Goal: Task Accomplishment & Management: Use online tool/utility

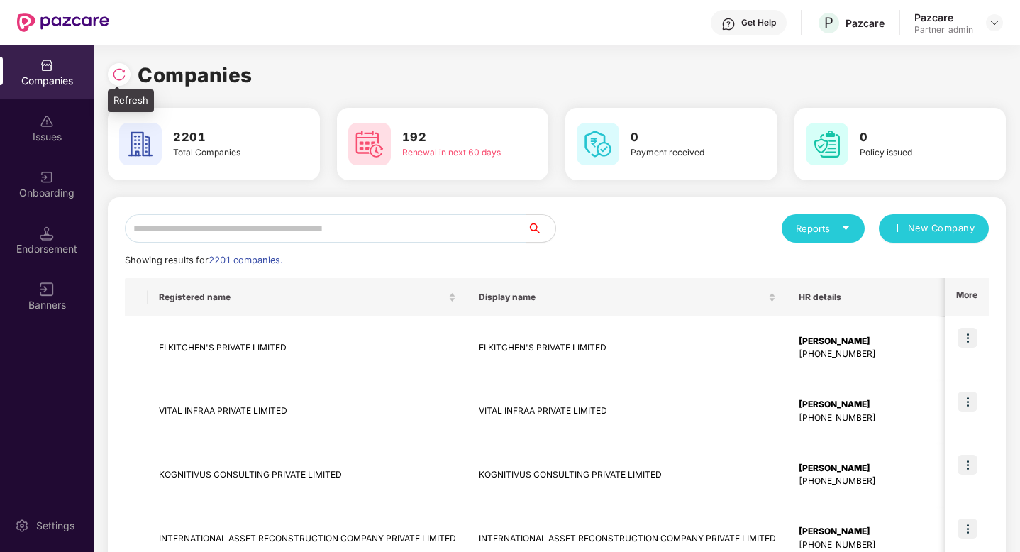
click at [116, 75] on img at bounding box center [119, 74] width 14 height 14
click at [167, 233] on input "text" at bounding box center [326, 228] width 402 height 28
paste input "**********"
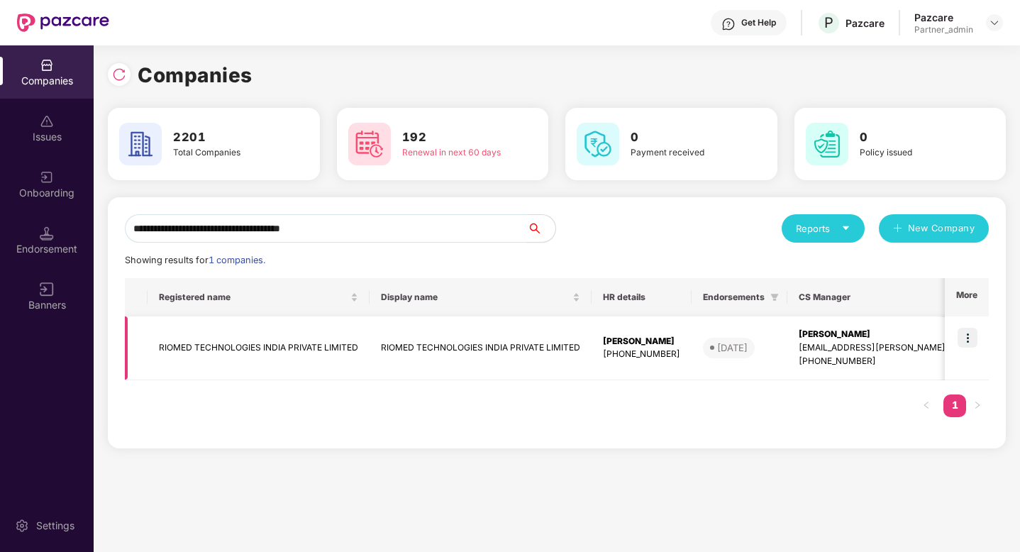
type input "**********"
click at [974, 332] on img at bounding box center [968, 338] width 20 height 20
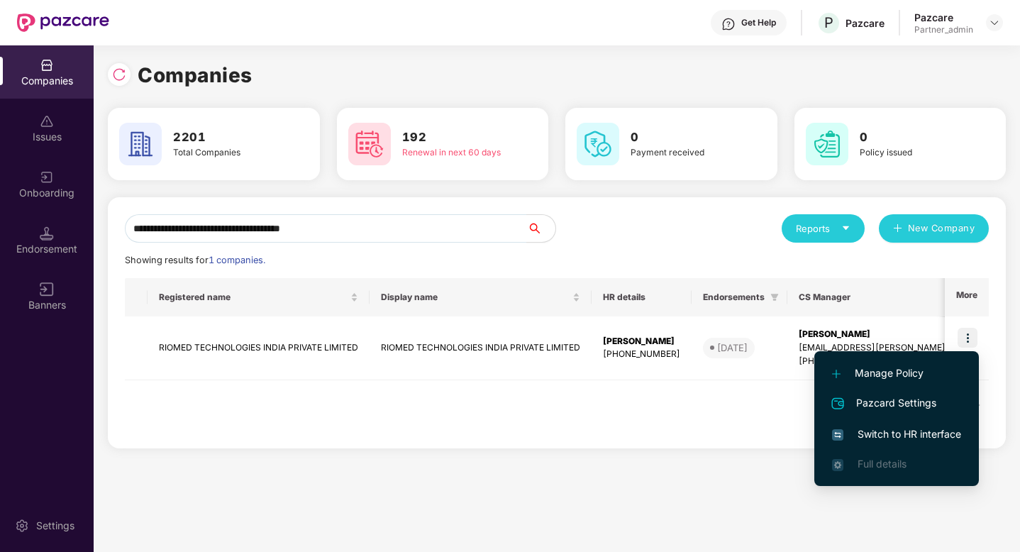
click at [893, 429] on span "Switch to HR interface" at bounding box center [896, 434] width 129 height 16
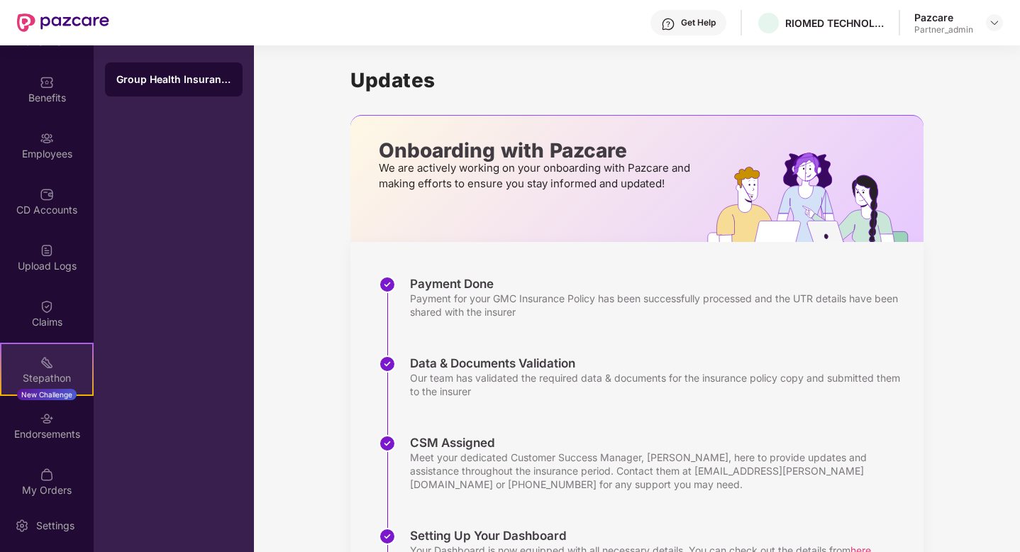
scroll to position [107, 0]
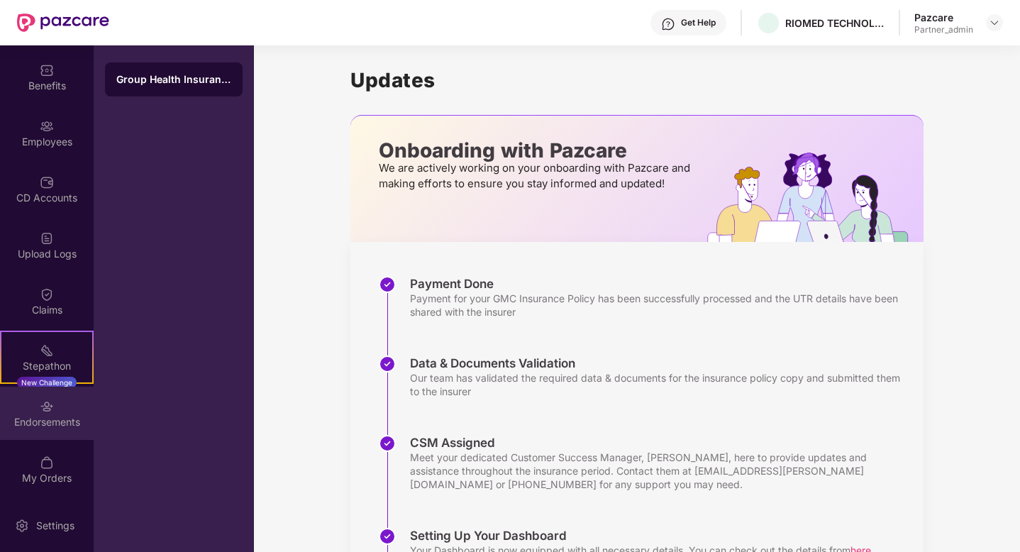
click at [38, 420] on div "Endorsements" at bounding box center [47, 422] width 94 height 14
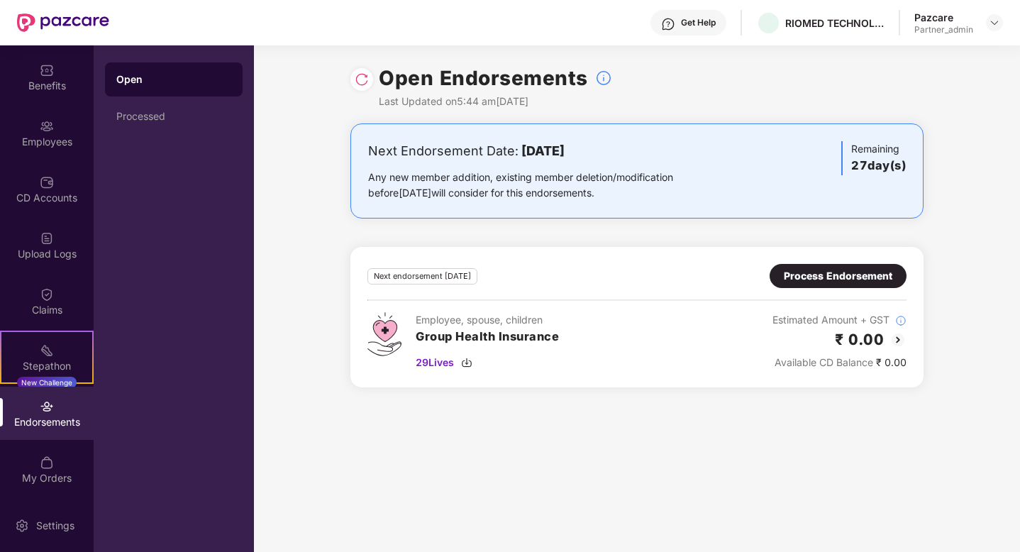
click at [820, 272] on div "Process Endorsement" at bounding box center [838, 276] width 109 height 16
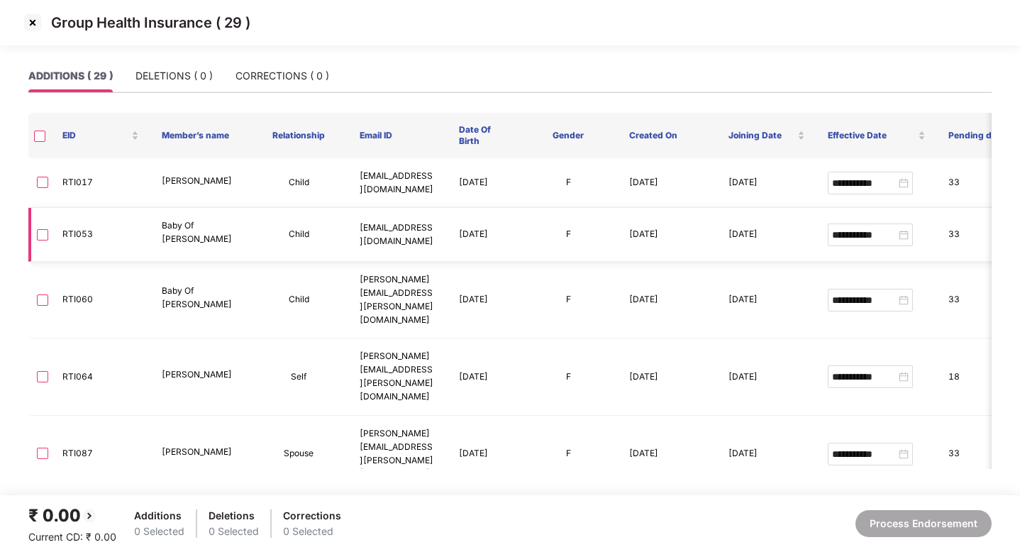
scroll to position [62, 0]
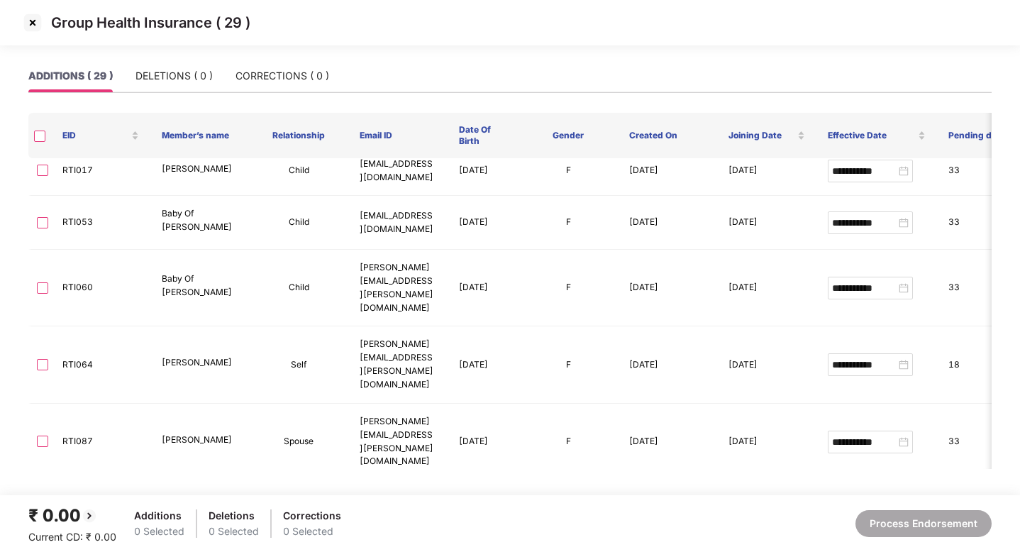
click at [36, 22] on img at bounding box center [32, 22] width 23 height 23
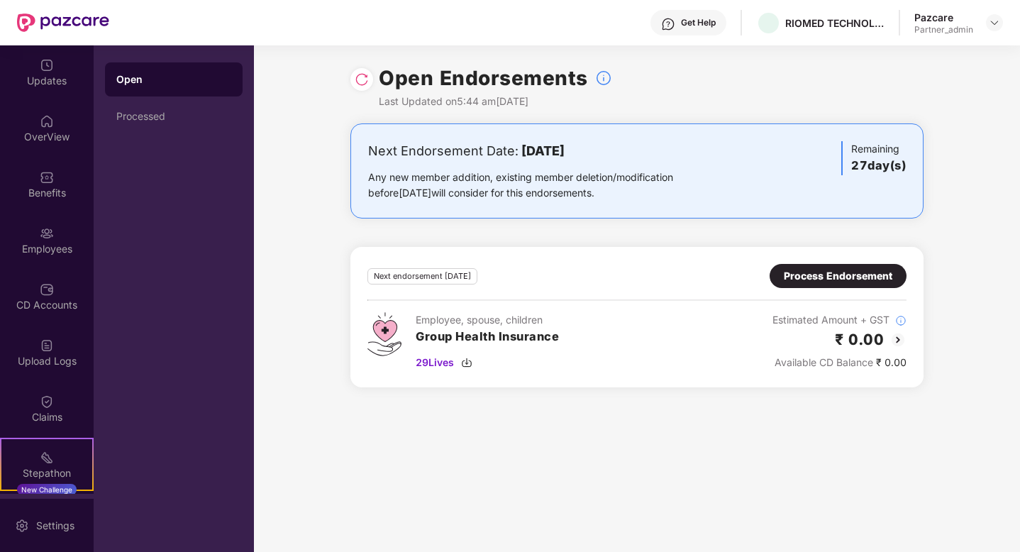
click at [798, 261] on div "Next endorsement [DATE] Process Endorsement Employee, spouse, children Group He…" at bounding box center [637, 317] width 573 height 140
click at [777, 284] on div "Process Endorsement" at bounding box center [838, 276] width 137 height 24
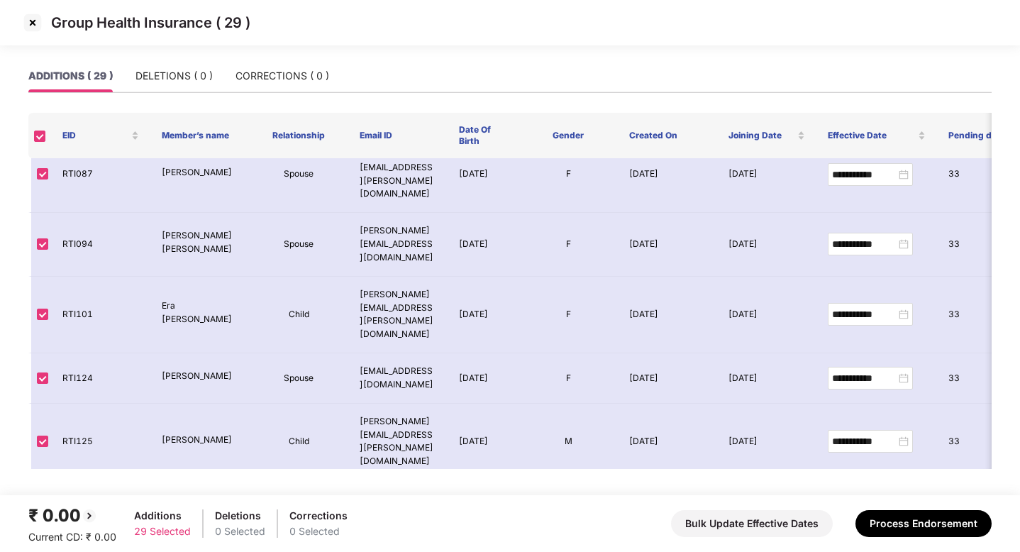
scroll to position [334, 0]
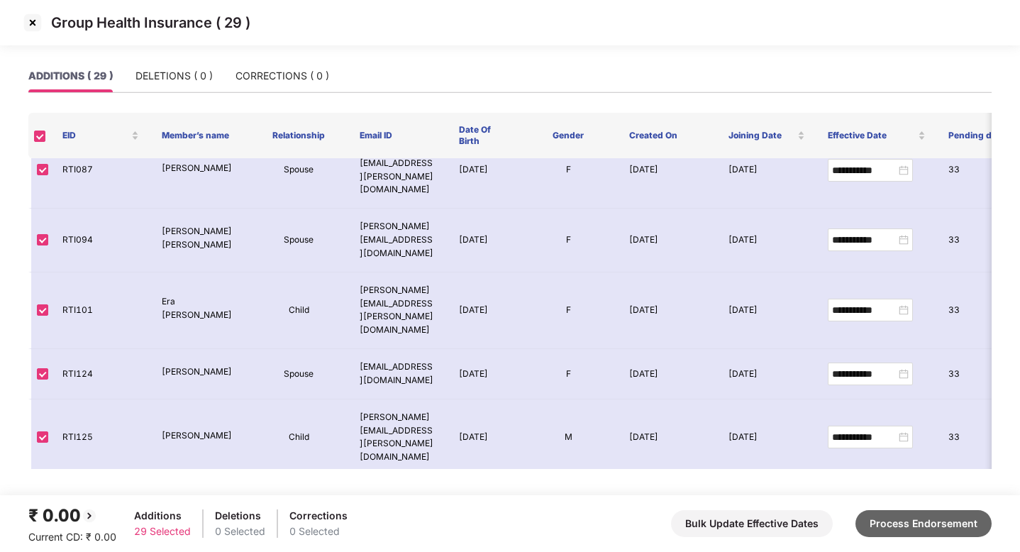
click at [900, 515] on button "Process Endorsement" at bounding box center [924, 523] width 136 height 27
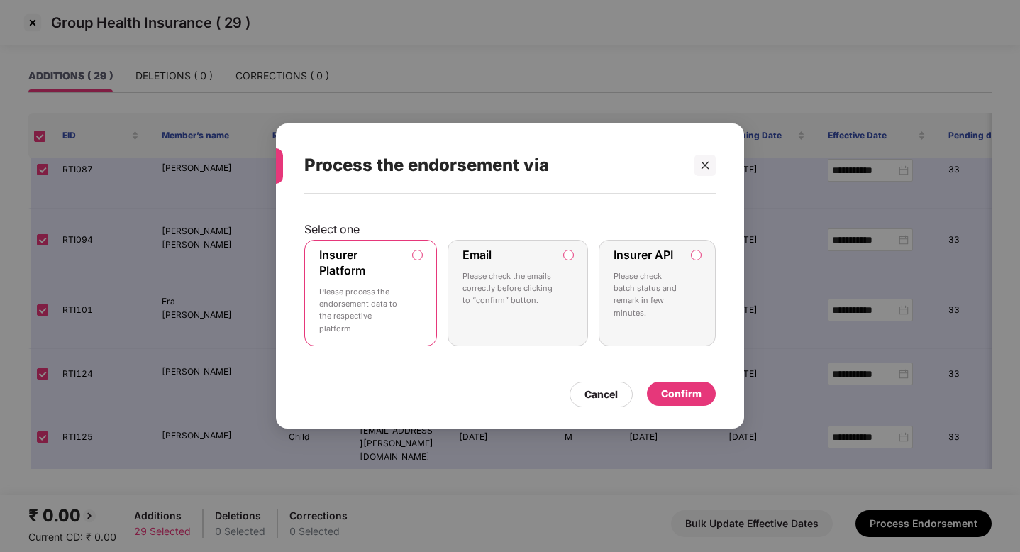
click at [681, 394] on div "Confirm" at bounding box center [681, 394] width 40 height 16
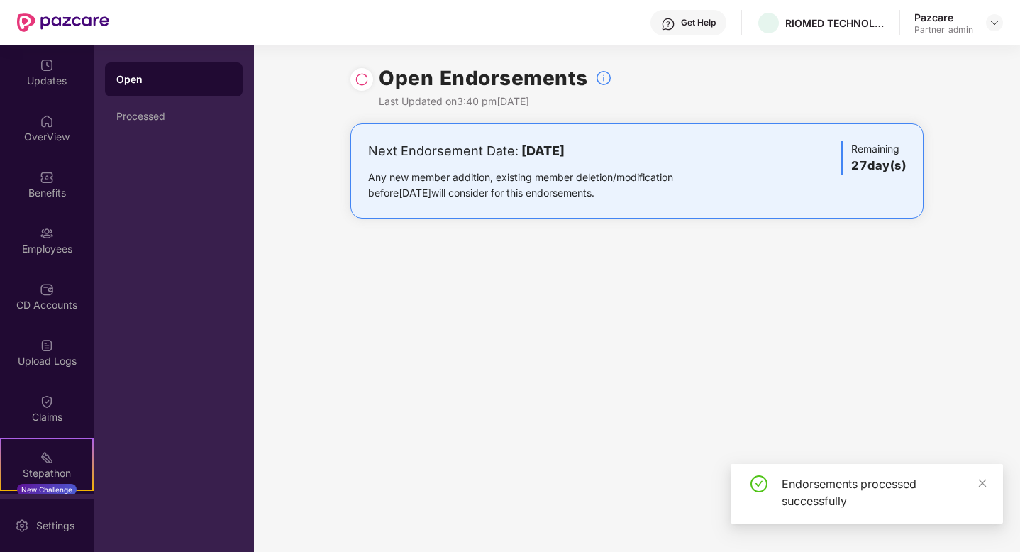
click at [358, 82] on img at bounding box center [362, 79] width 14 height 14
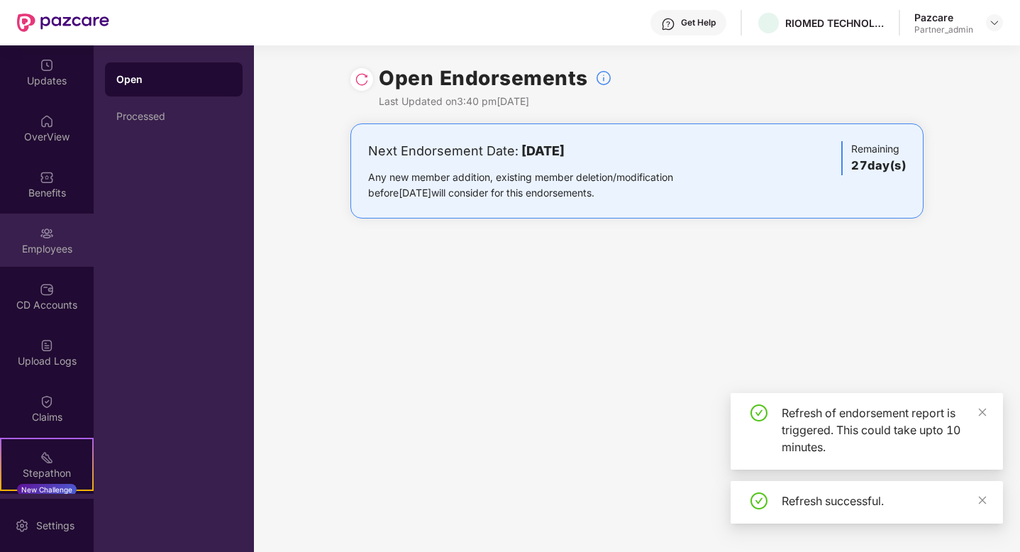
click at [34, 242] on div "Employees" at bounding box center [47, 249] width 94 height 14
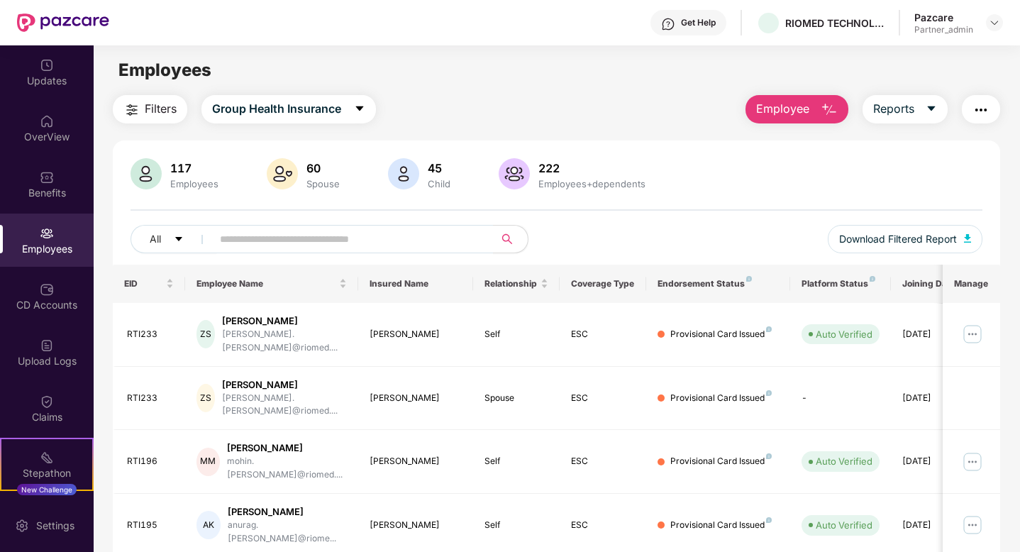
click at [987, 114] on img "button" at bounding box center [981, 109] width 17 height 17
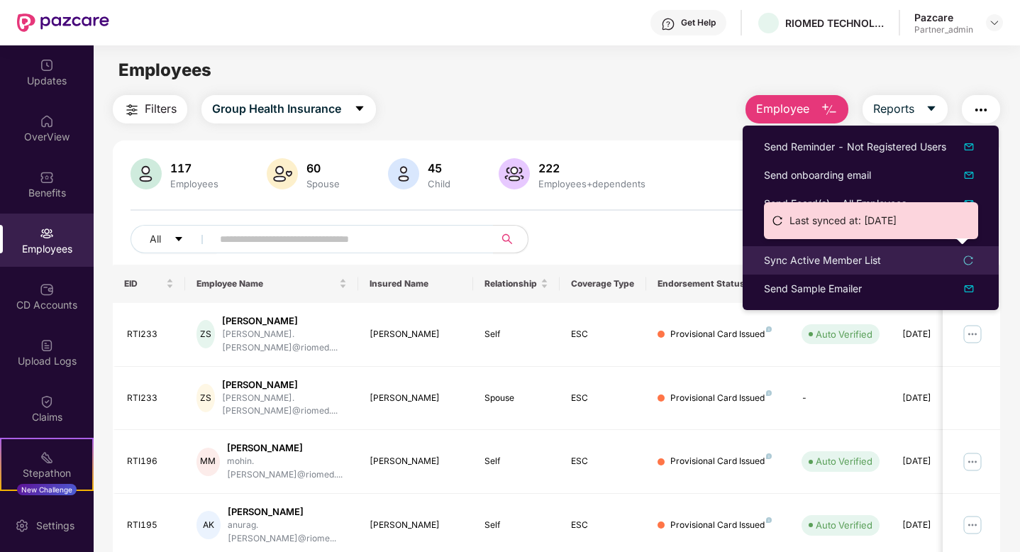
click at [830, 263] on div "Sync Active Member List" at bounding box center [822, 261] width 117 height 16
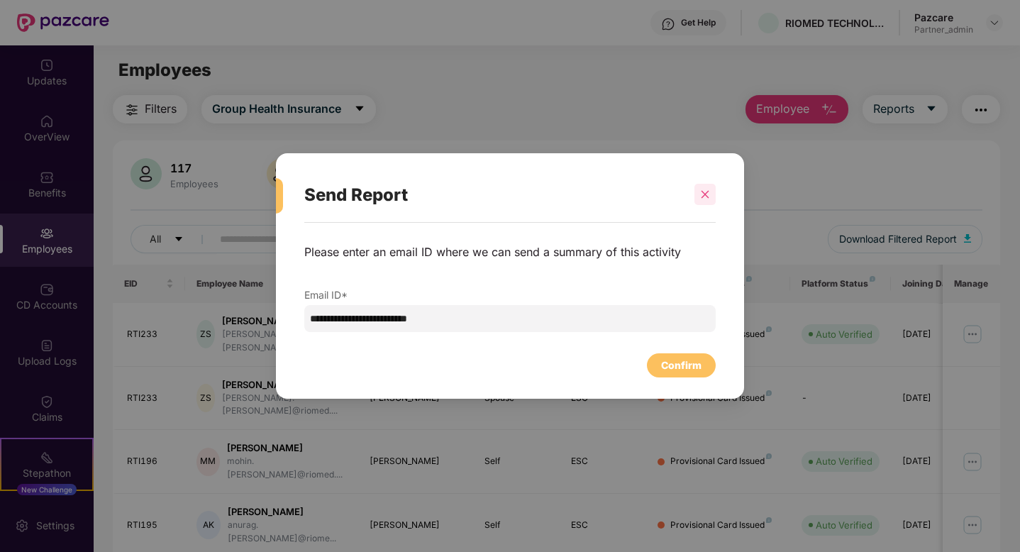
click at [699, 190] on div at bounding box center [705, 194] width 21 height 21
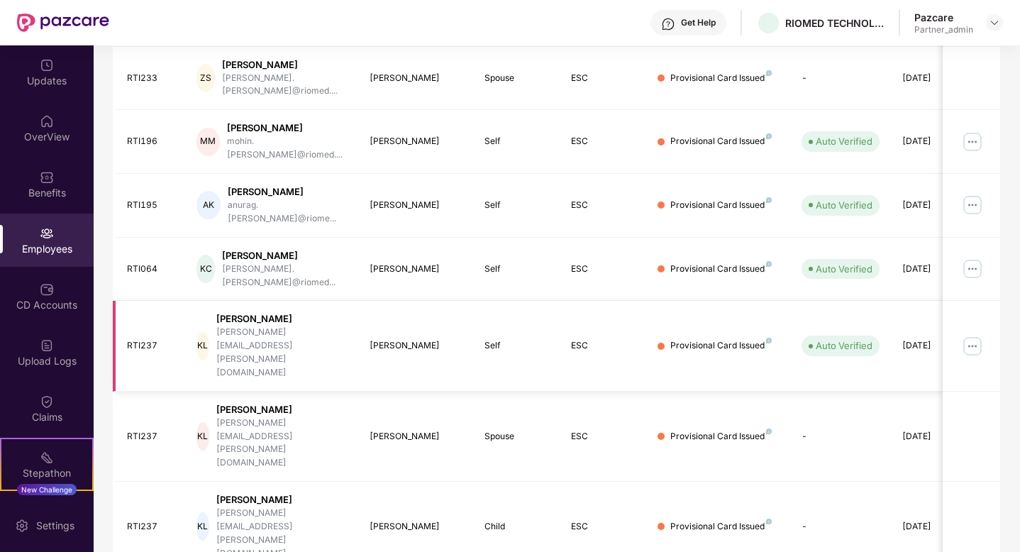
scroll to position [0, 0]
